Goal: Task Accomplishment & Management: Complete application form

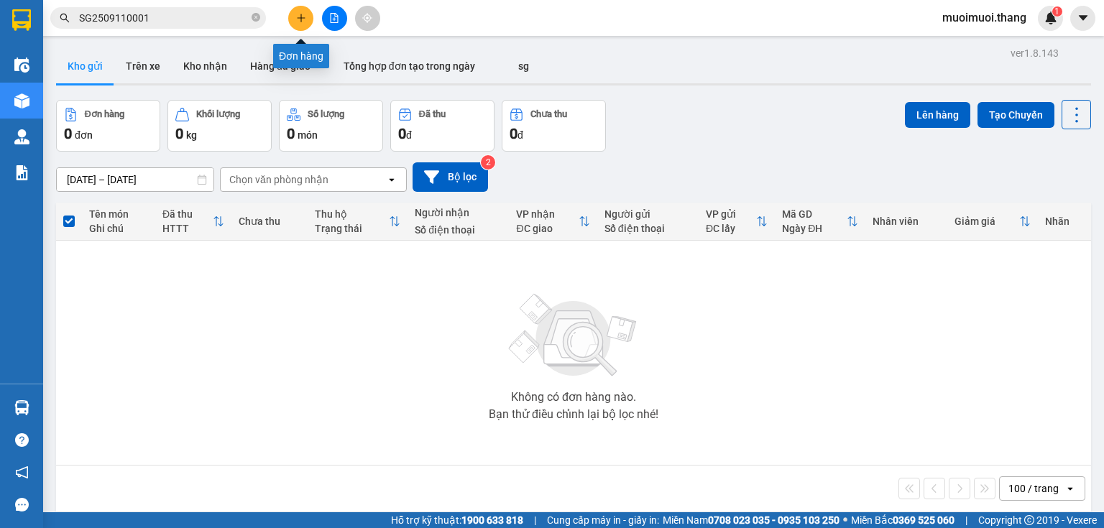
click at [295, 17] on button at bounding box center [300, 18] width 25 height 25
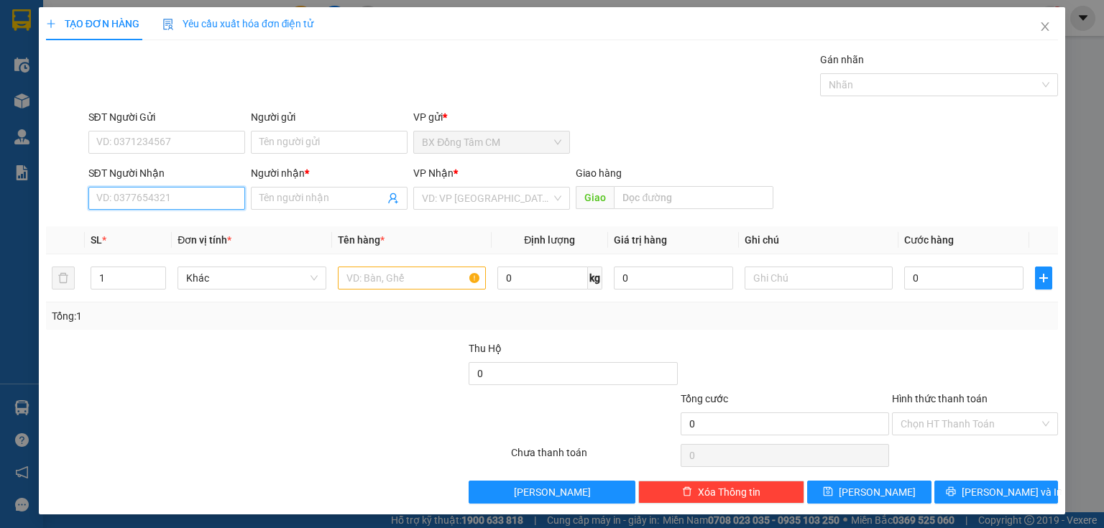
click at [201, 198] on input "SĐT Người Nhận" at bounding box center [166, 198] width 157 height 23
click at [116, 204] on input "0867844080" at bounding box center [166, 198] width 157 height 23
type input "0867844080"
click at [341, 198] on input "Người nhận *" at bounding box center [322, 198] width 125 height 16
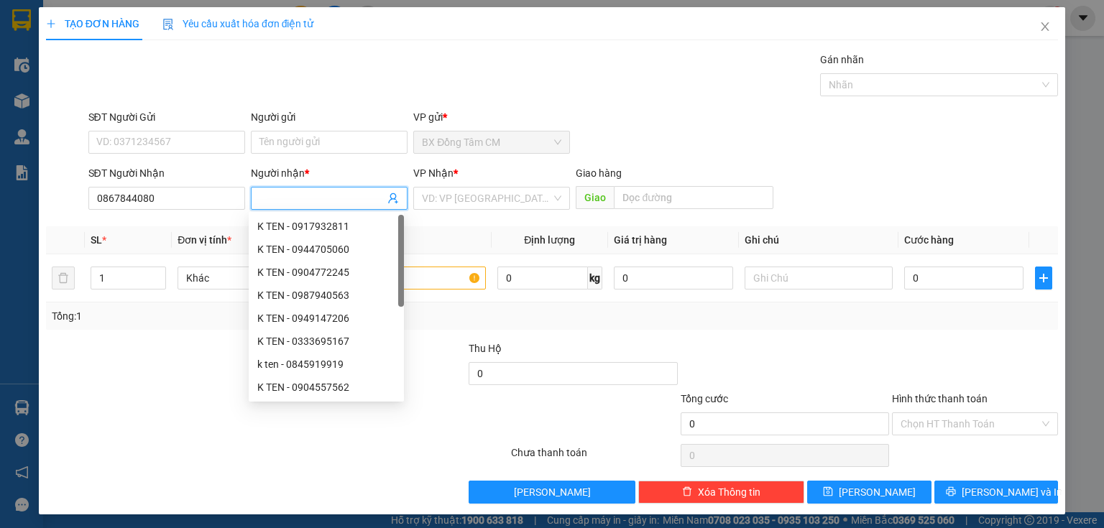
type input "L"
type input "K TEN"
click at [438, 190] on input "search" at bounding box center [486, 199] width 129 height 22
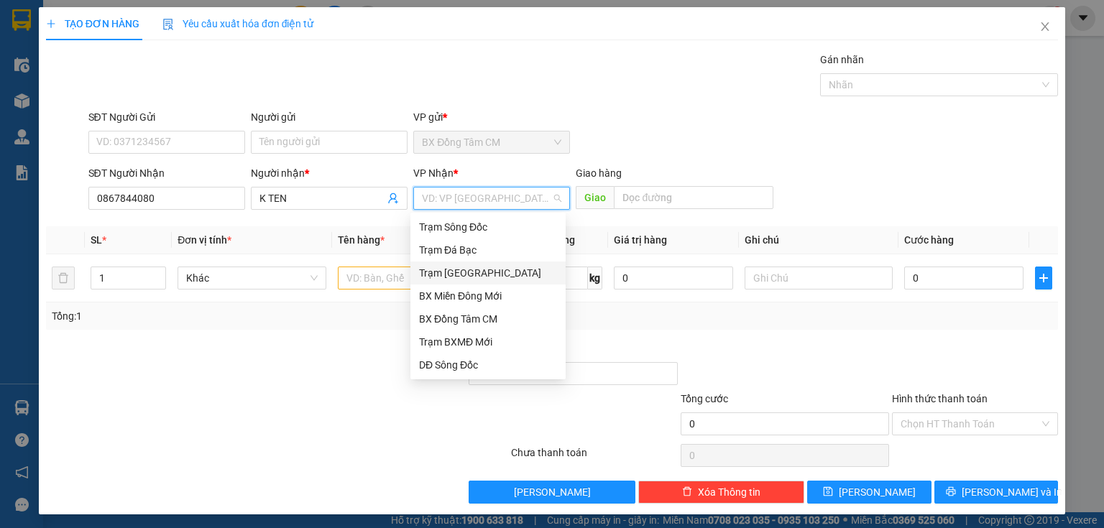
click at [464, 271] on div "Trạm [GEOGRAPHIC_DATA]" at bounding box center [488, 273] width 138 height 16
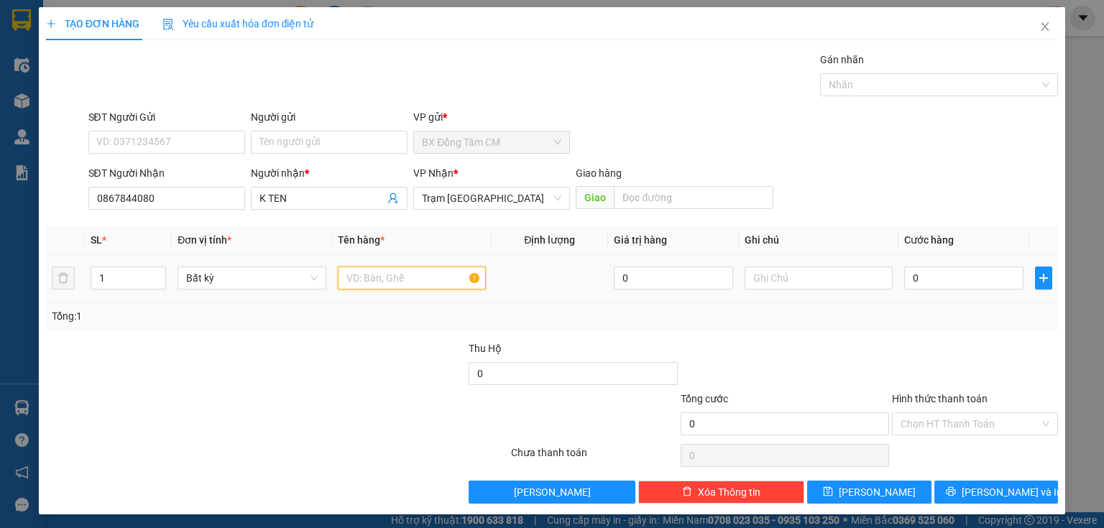
click at [344, 280] on input "text" at bounding box center [412, 278] width 148 height 23
type input "2"
type input "1K MÁY LẠNH"
click at [949, 279] on input "0" at bounding box center [963, 278] width 119 height 23
type input "1"
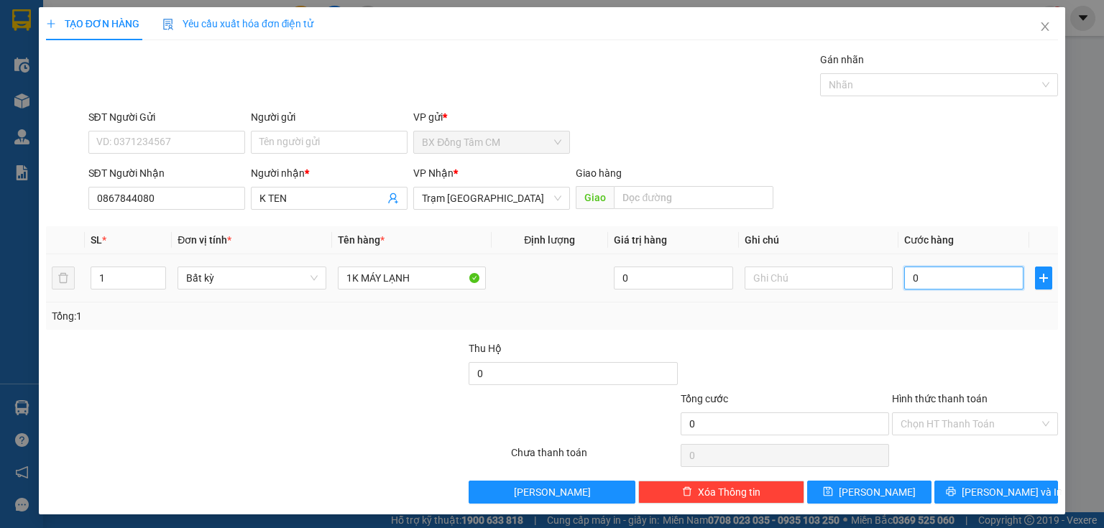
type input "1"
type input "15"
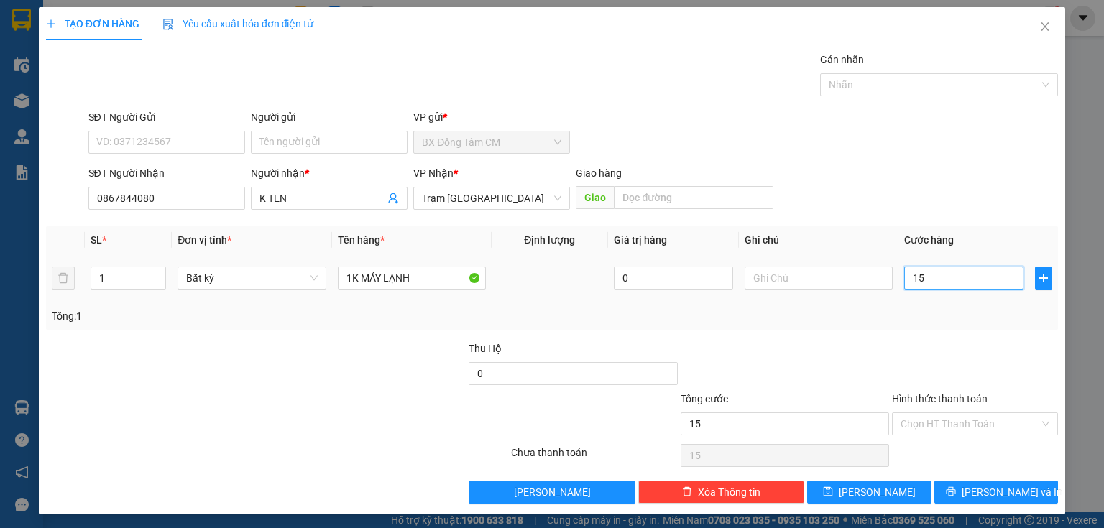
type input "150"
type input "1.500"
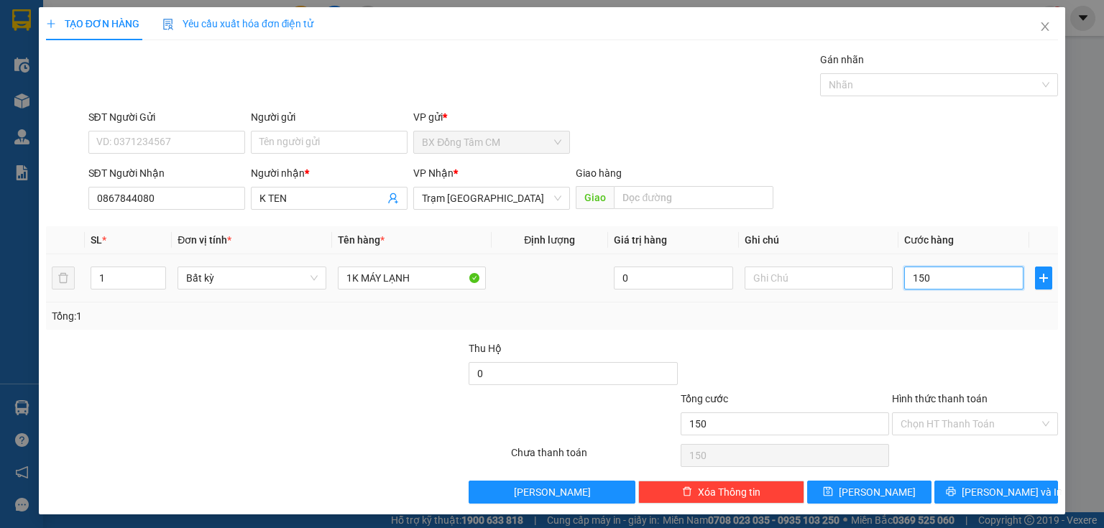
type input "1.500"
type input "15.000"
type input "150.000"
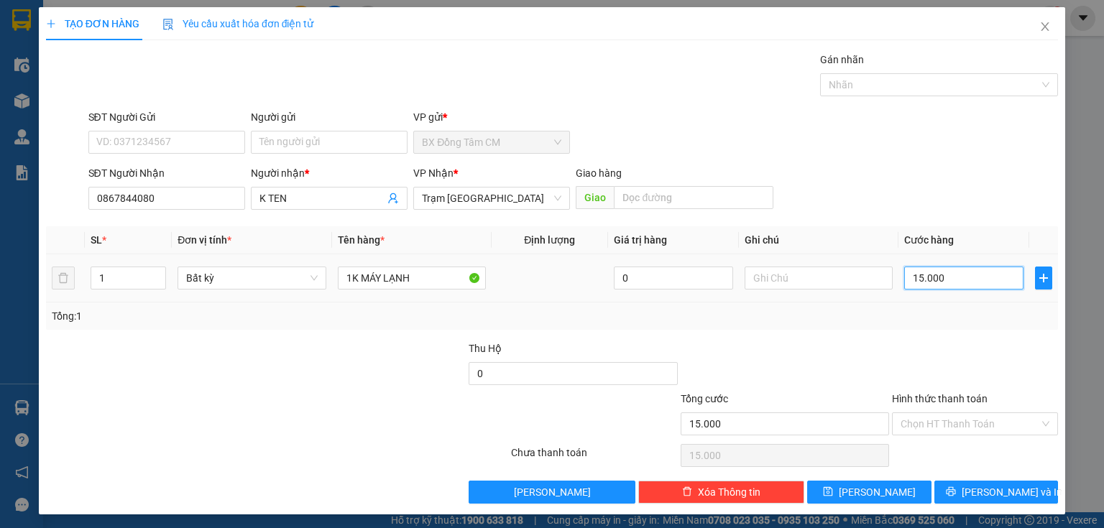
type input "150.000"
click at [981, 427] on input "Hình thức thanh toán" at bounding box center [970, 424] width 139 height 22
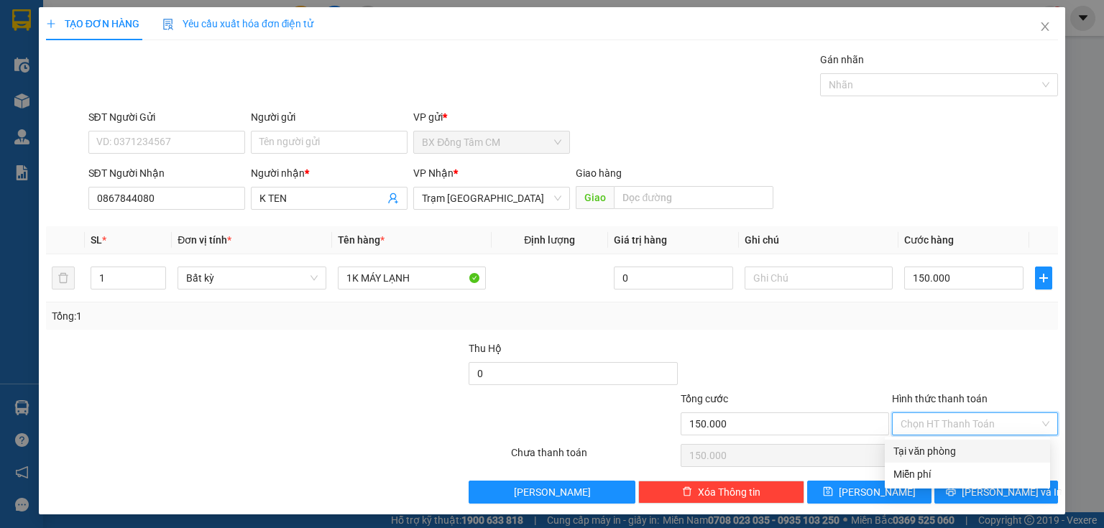
click at [962, 451] on div "Tại văn phòng" at bounding box center [968, 452] width 148 height 16
type input "0"
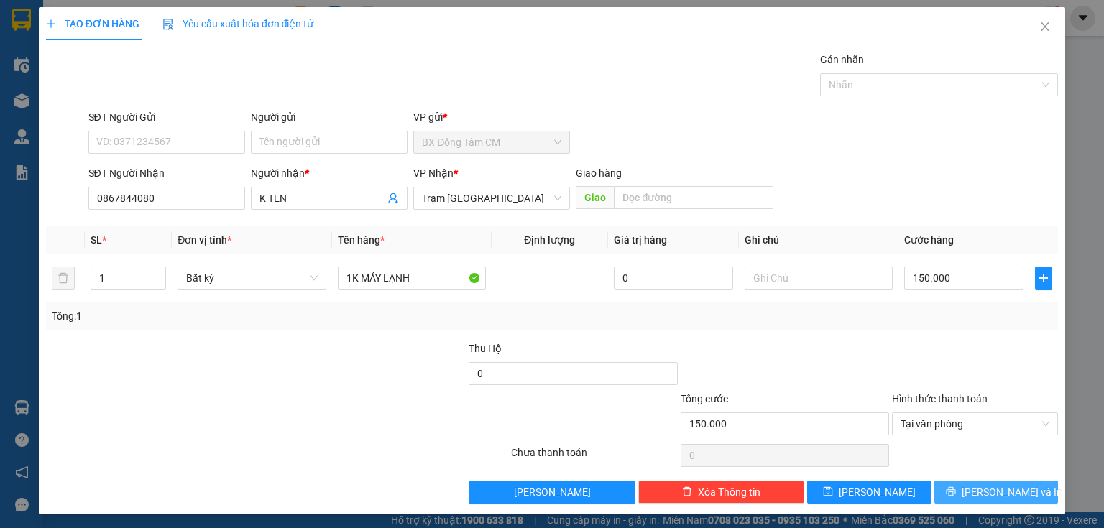
drag, startPoint x: 953, startPoint y: 490, endPoint x: 860, endPoint y: 403, distance: 127.7
click at [952, 490] on button "[PERSON_NAME] và In" at bounding box center [997, 492] width 124 height 23
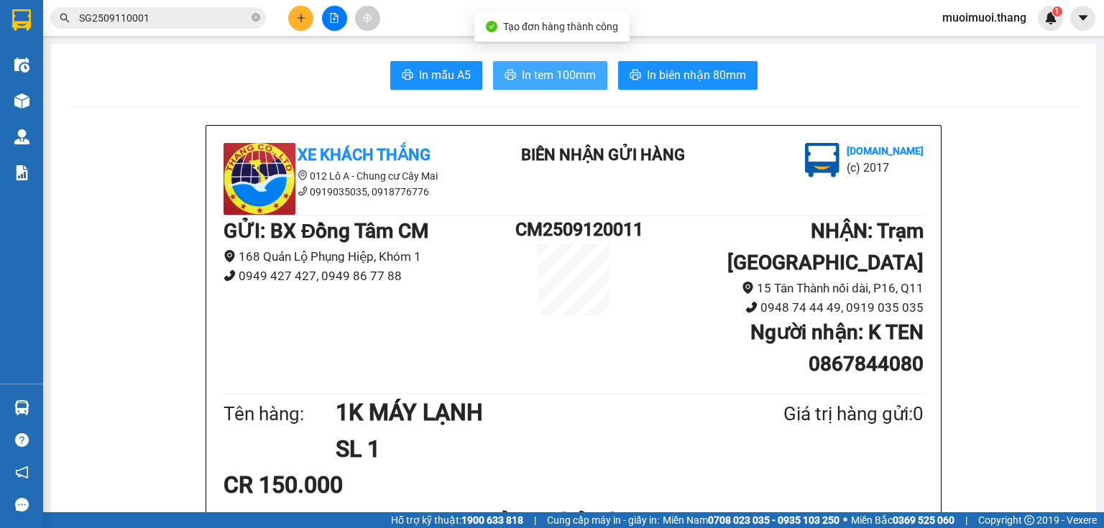
click at [553, 75] on span "In tem 100mm" at bounding box center [559, 75] width 74 height 18
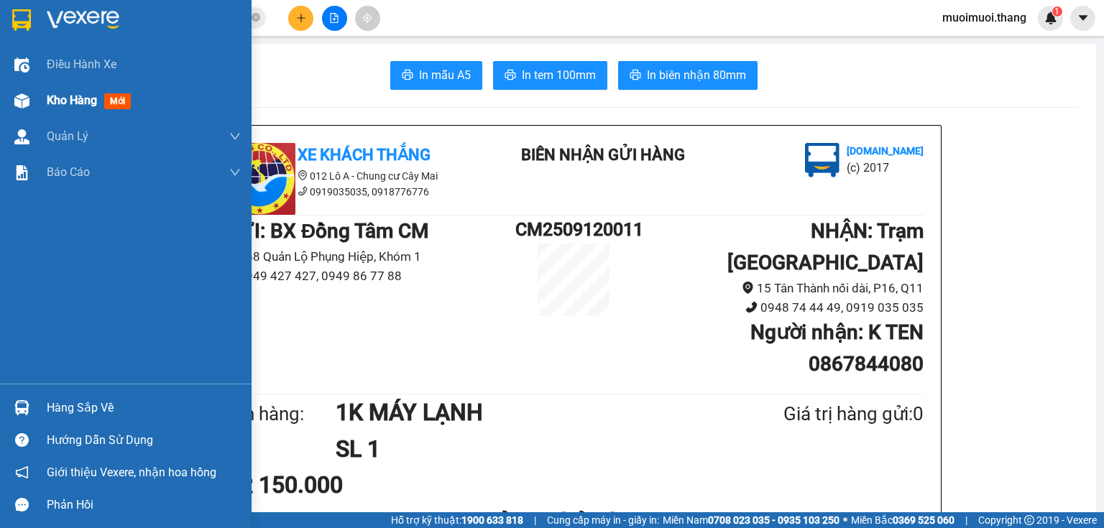
click at [43, 98] on div "Kho hàng mới" at bounding box center [126, 101] width 252 height 36
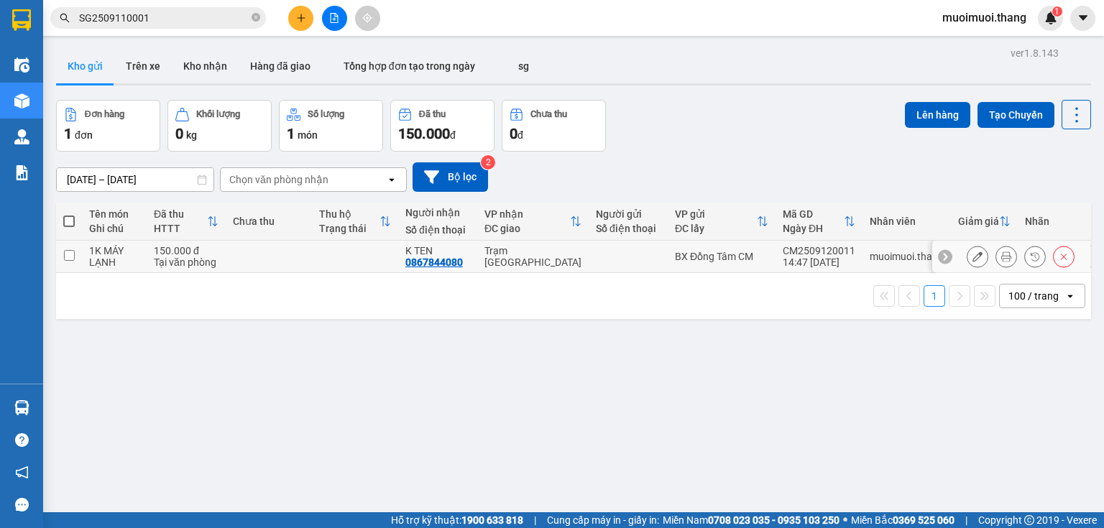
click at [354, 252] on td at bounding box center [355, 257] width 86 height 32
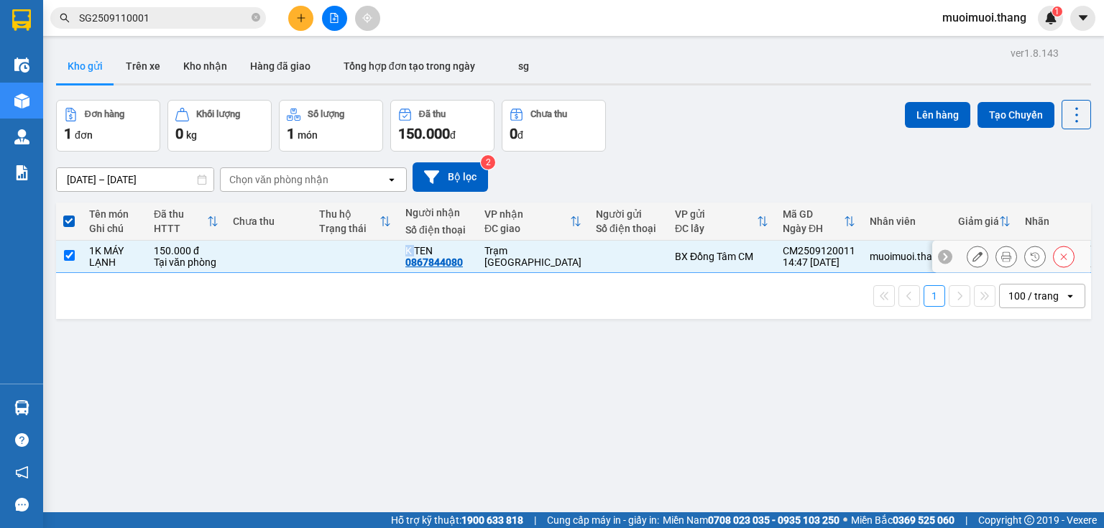
click at [354, 252] on td at bounding box center [355, 257] width 86 height 32
checkbox input "false"
